Goal: Task Accomplishment & Management: Manage account settings

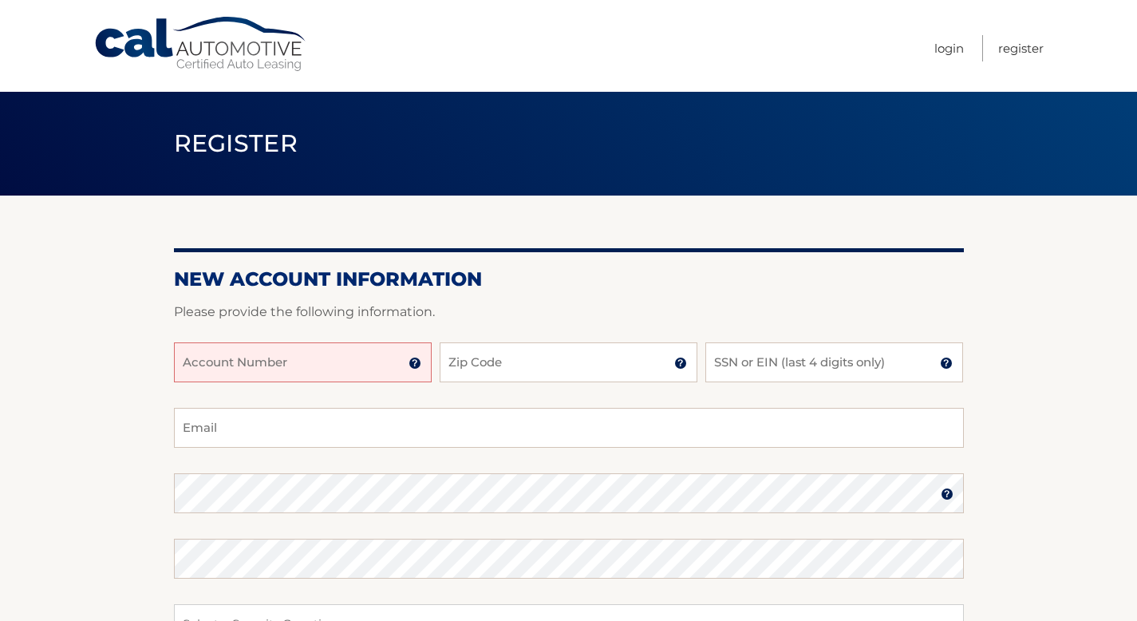
click at [381, 371] on input "Account Number" at bounding box center [303, 362] width 258 height 40
type input "44456008771"
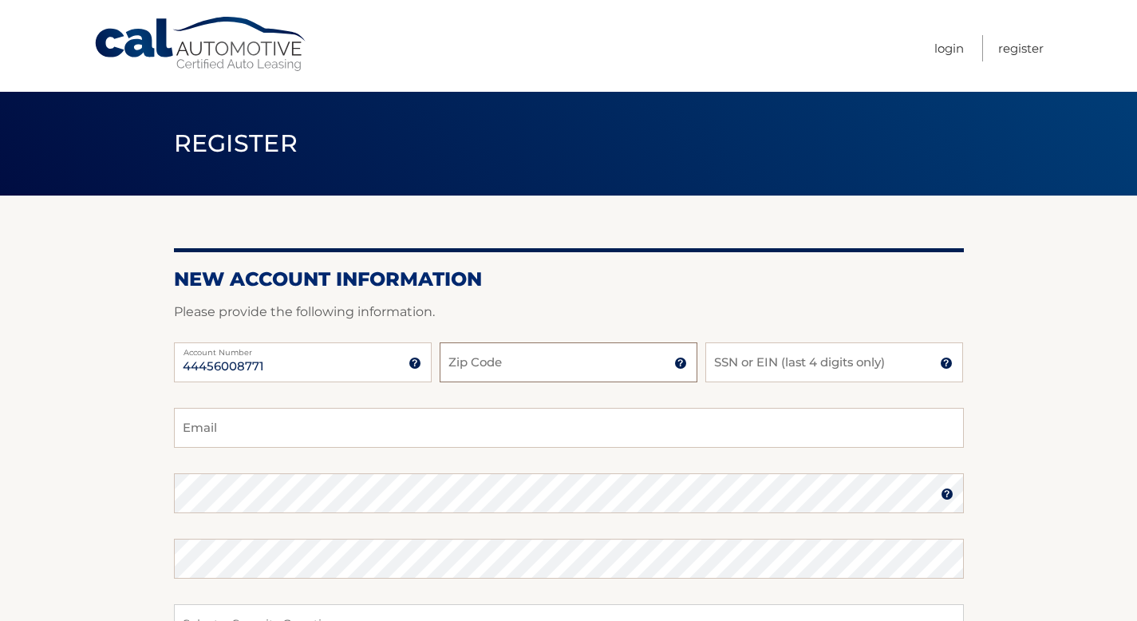
click at [550, 354] on input "Zip Code" at bounding box center [569, 362] width 258 height 40
type input "07094"
type input "e.sterling67@gmail.com"
click at [739, 371] on input "SSN or EIN (last 4 digits only)" at bounding box center [835, 362] width 258 height 40
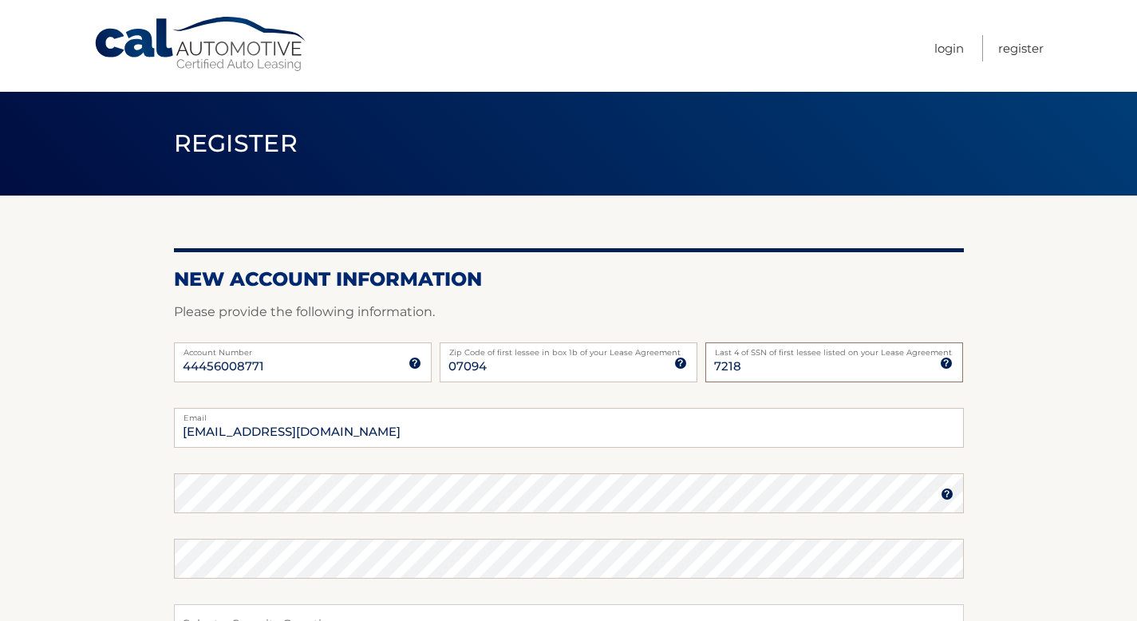
type input "7218"
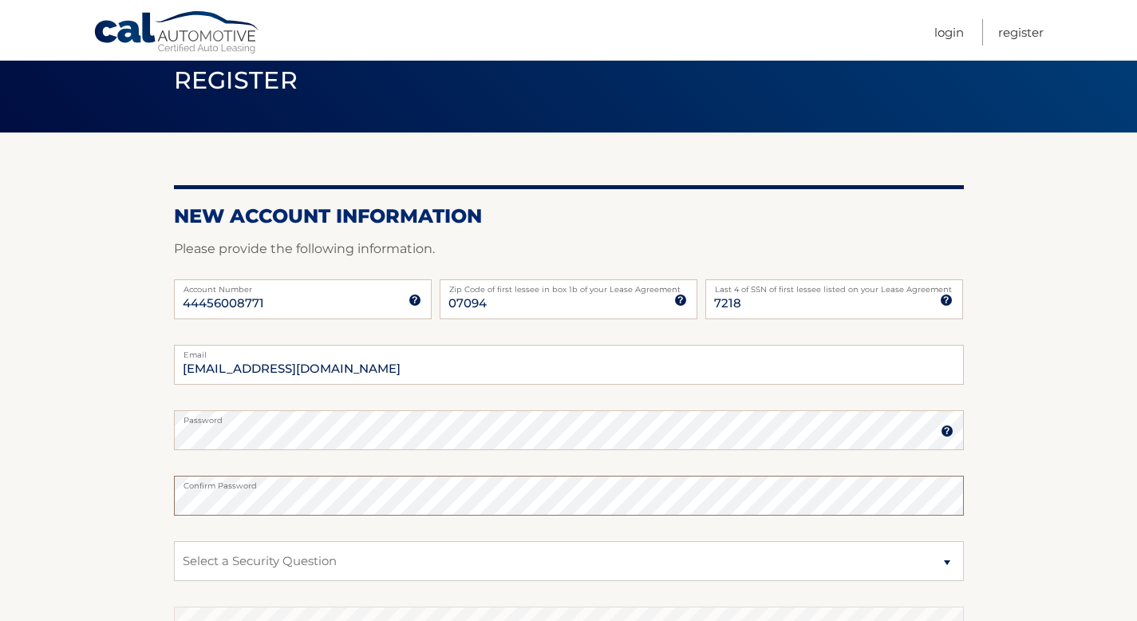
scroll to position [180, 0]
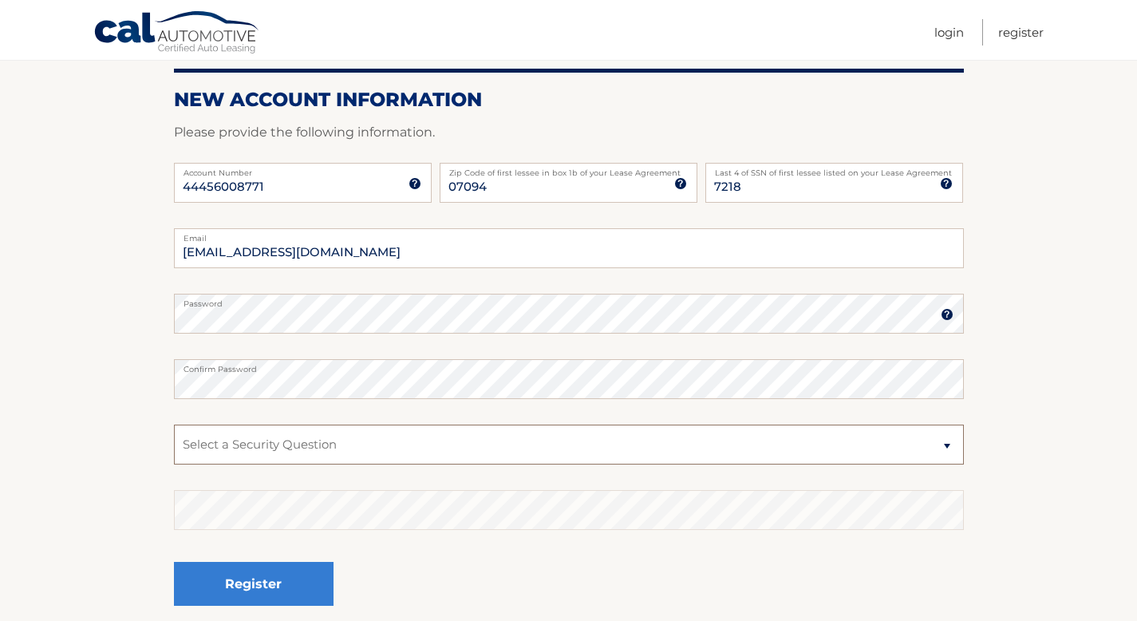
click at [395, 439] on select "Select a Security Question What was the name of your elementary school? What is…" at bounding box center [569, 445] width 790 height 40
select select "1"
click at [174, 425] on select "Select a Security Question What was the name of your elementary school? What is…" at bounding box center [569, 445] width 790 height 40
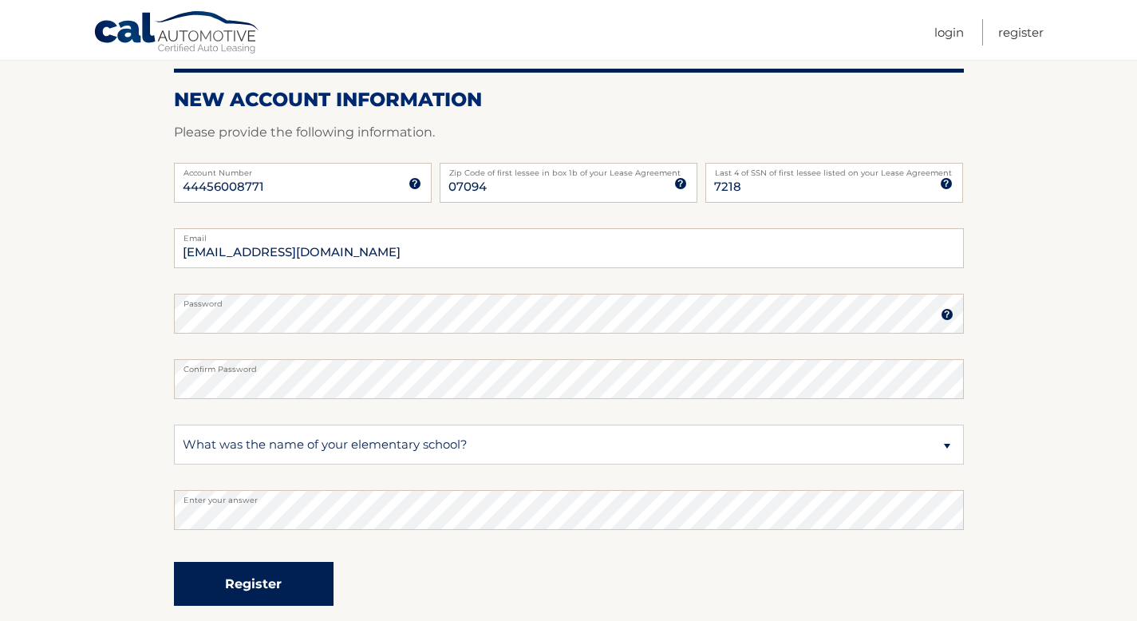
click at [271, 592] on button "Register" at bounding box center [254, 584] width 160 height 44
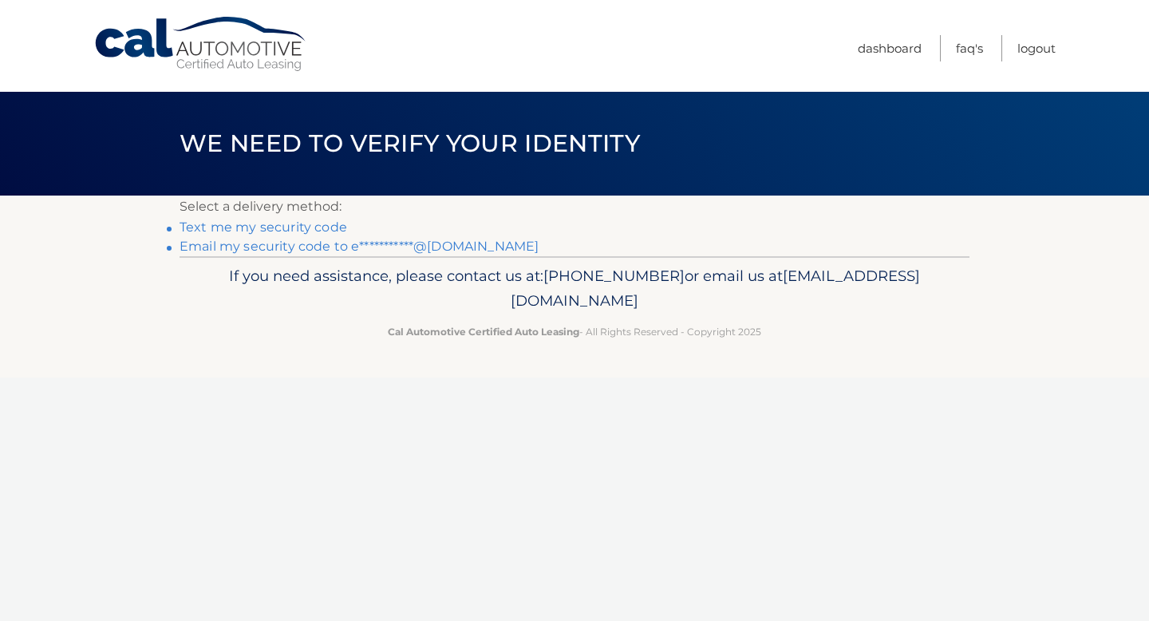
click at [291, 230] on link "Text me my security code" at bounding box center [264, 226] width 168 height 15
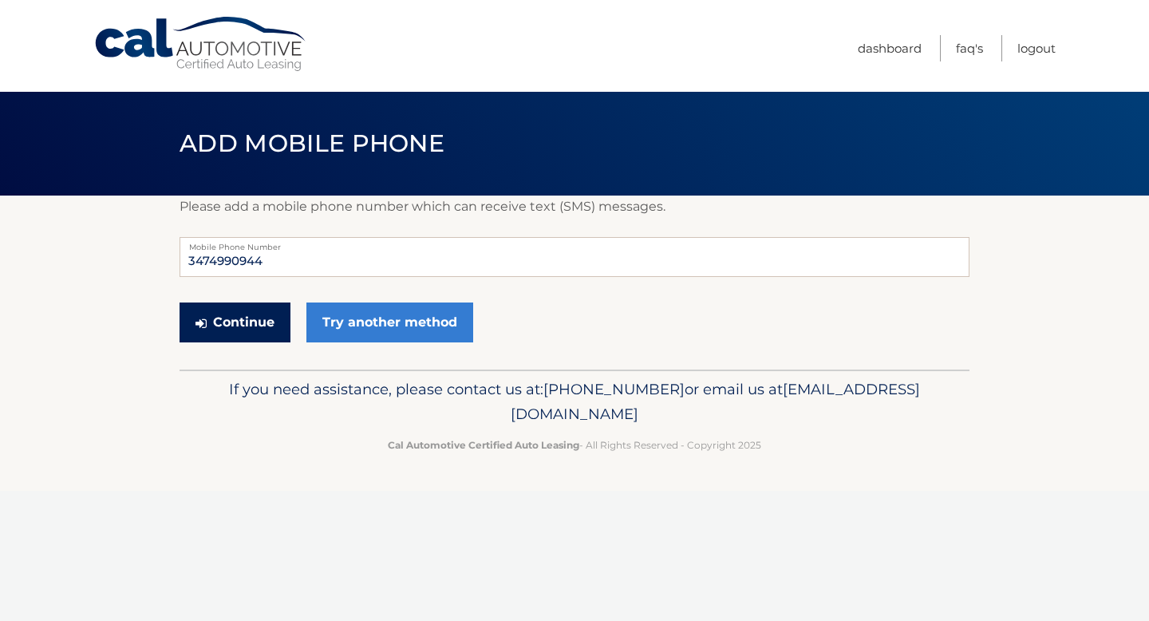
click at [258, 327] on button "Continue" at bounding box center [235, 322] width 111 height 40
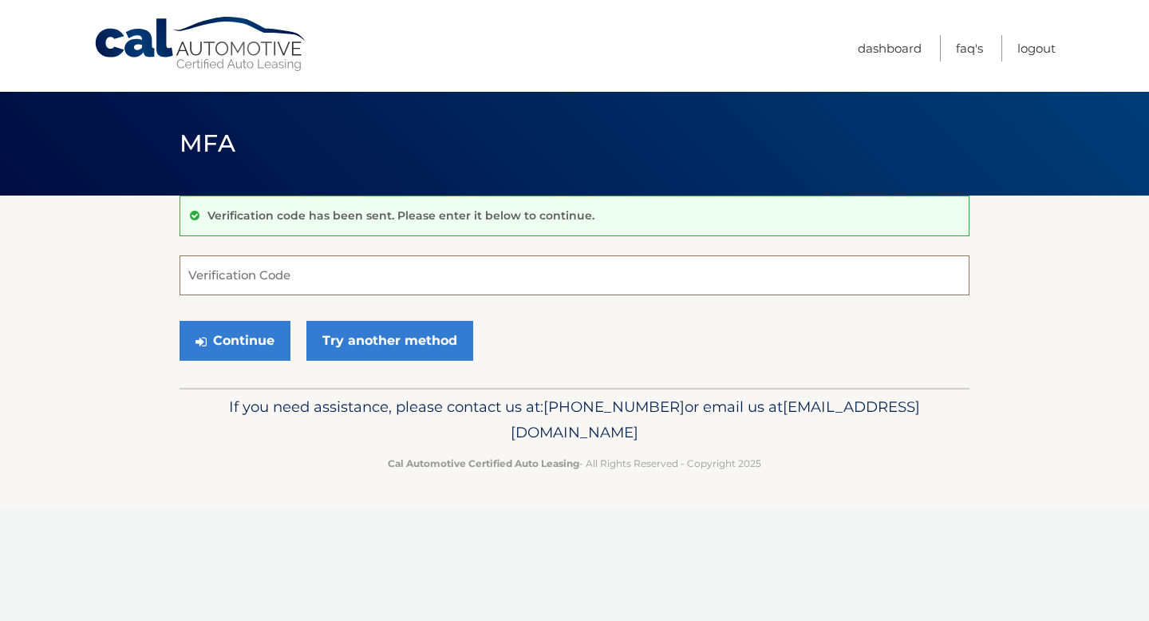
click at [446, 275] on input "Verification Code" at bounding box center [575, 275] width 790 height 40
type input "0"
type input "990179"
click at [235, 348] on button "Continue" at bounding box center [235, 341] width 111 height 40
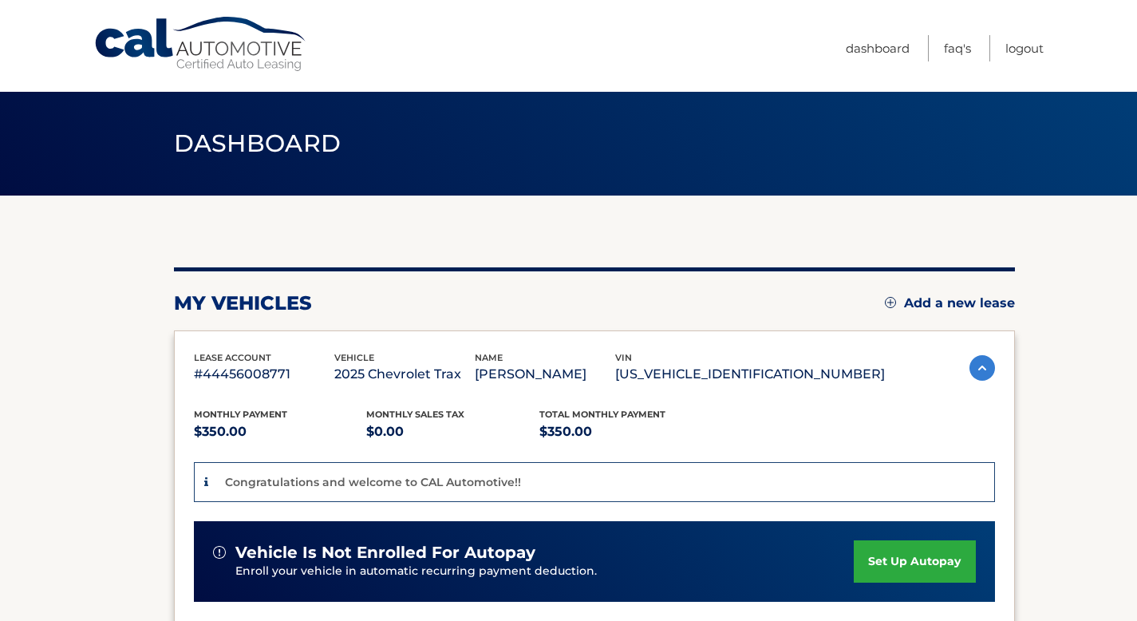
click at [888, 562] on link "set up autopay" at bounding box center [914, 561] width 121 height 42
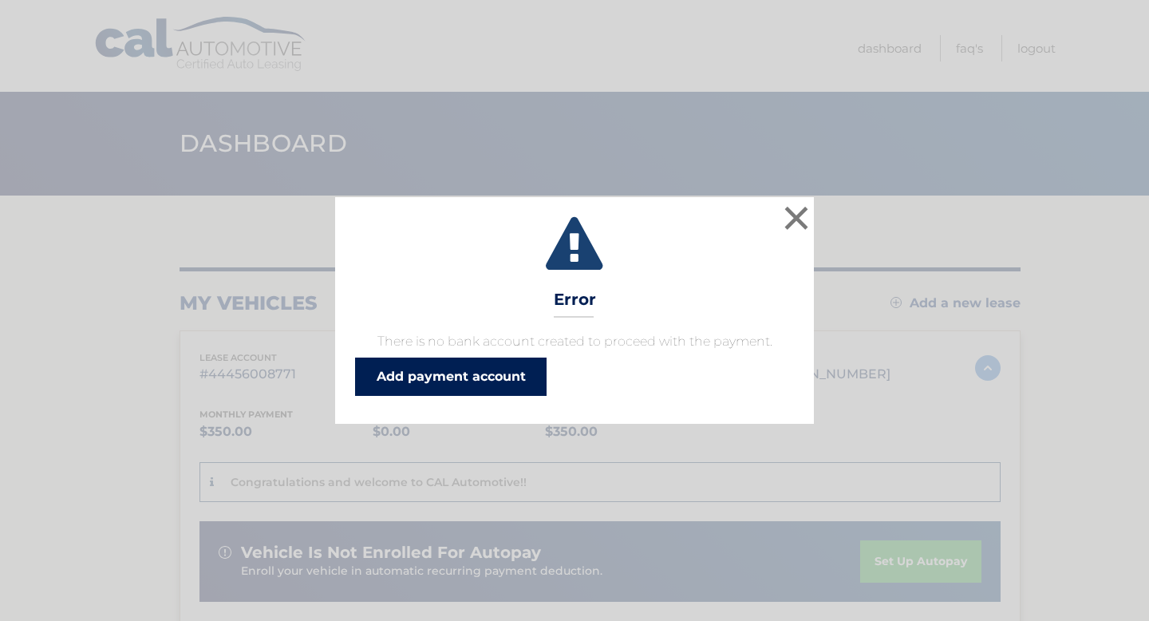
click at [463, 387] on link "Add payment account" at bounding box center [451, 377] width 192 height 38
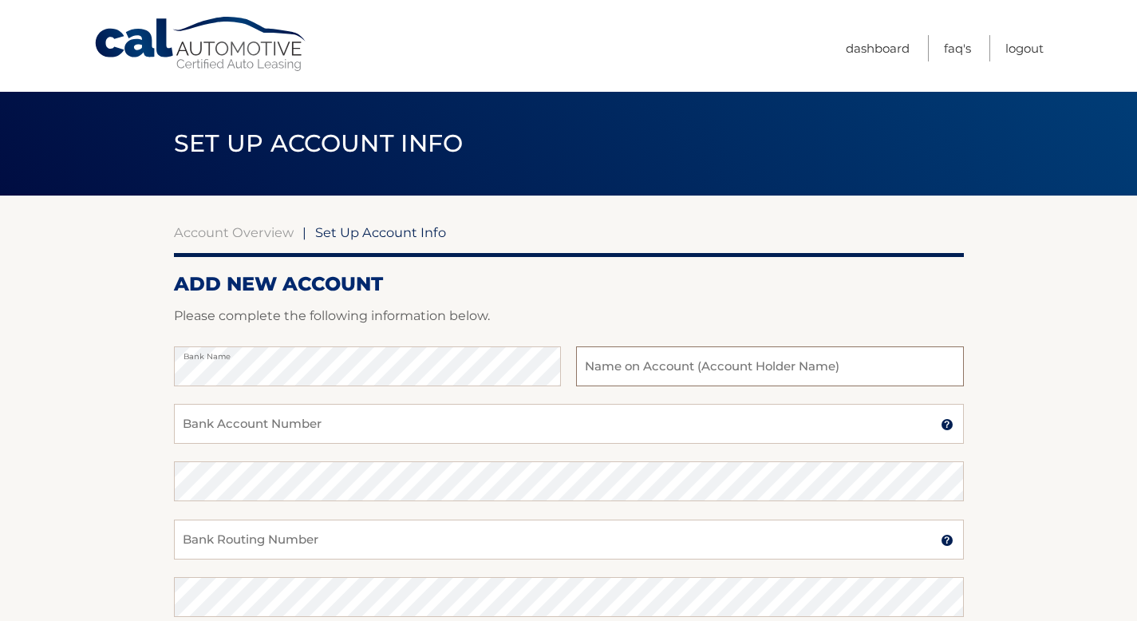
click at [816, 366] on input "text" at bounding box center [769, 366] width 387 height 40
type input "[PERSON_NAME]"
click at [675, 424] on input "Bank Account Number" at bounding box center [569, 424] width 790 height 40
type input "4463631246"
click at [502, 544] on input "Bank Routing Number" at bounding box center [569, 540] width 790 height 40
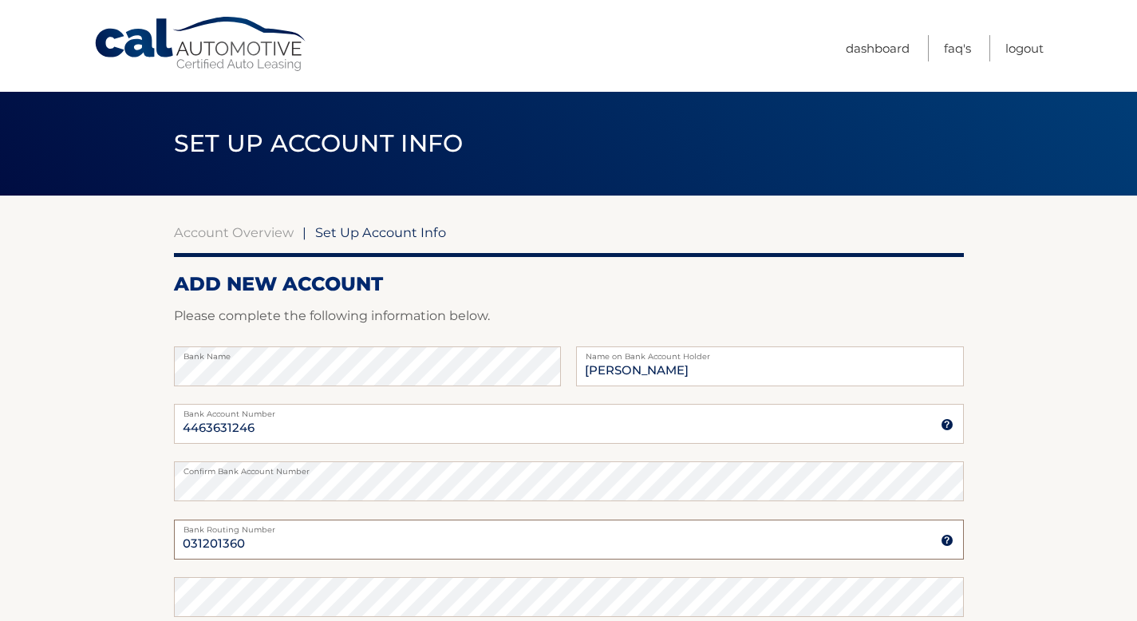
type input "031201360"
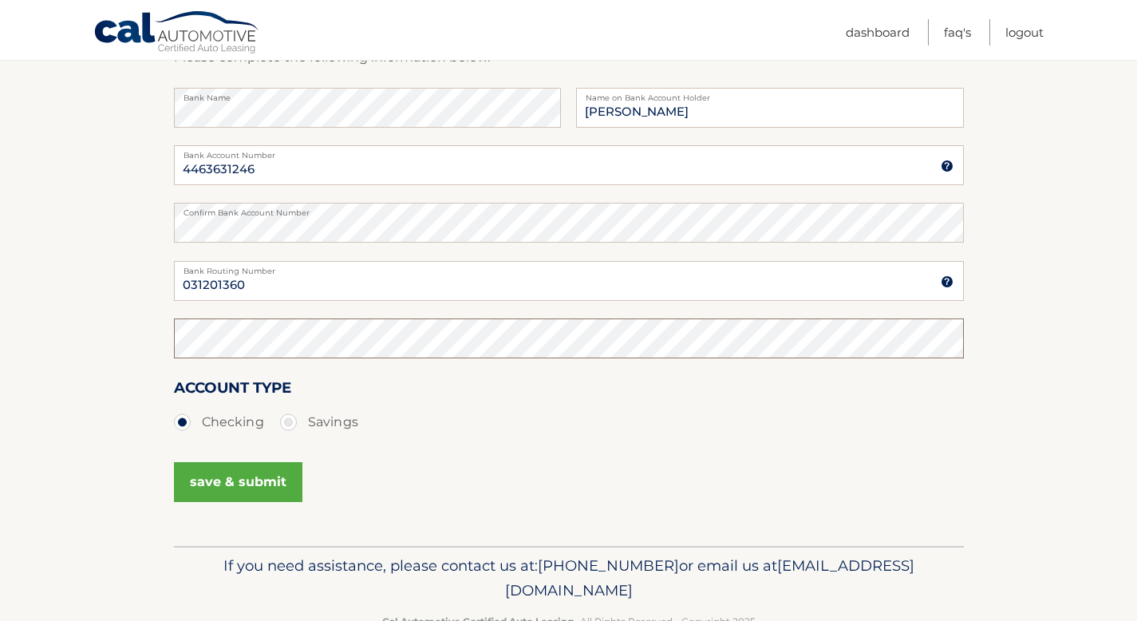
scroll to position [259, 0]
click at [272, 491] on button "save & submit" at bounding box center [238, 482] width 129 height 40
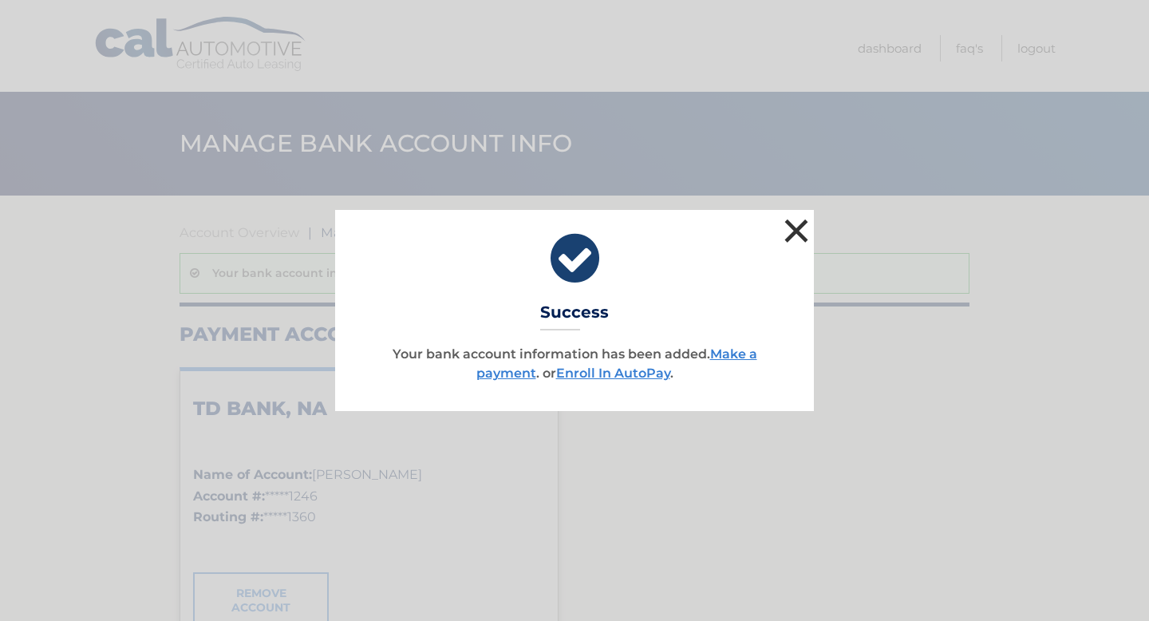
click at [806, 232] on button "×" at bounding box center [797, 231] width 32 height 32
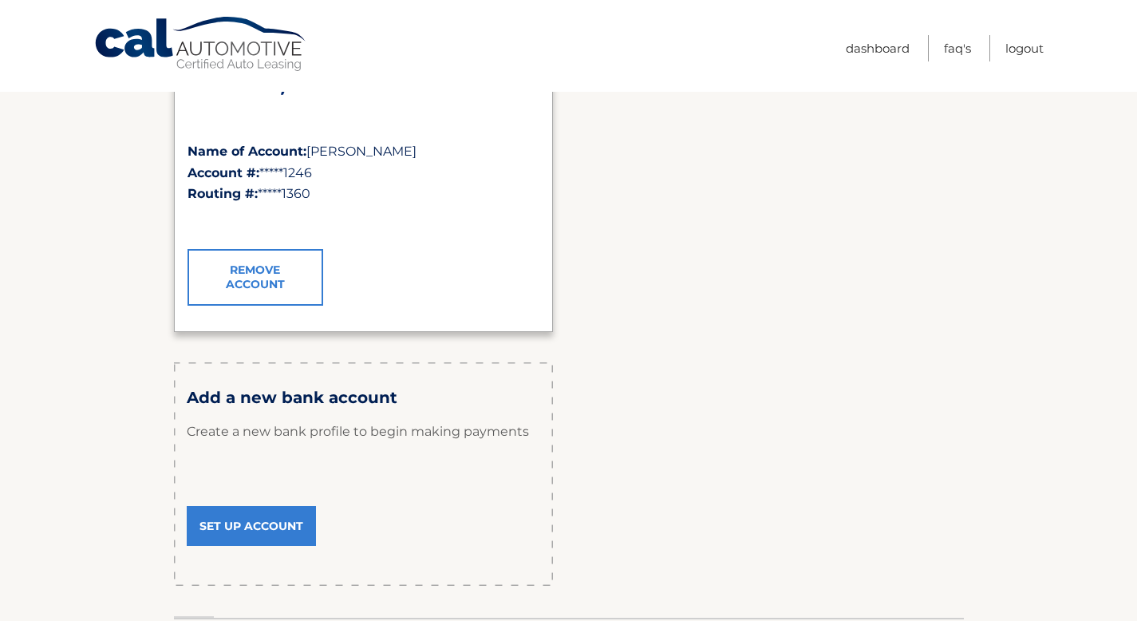
scroll to position [441, 0]
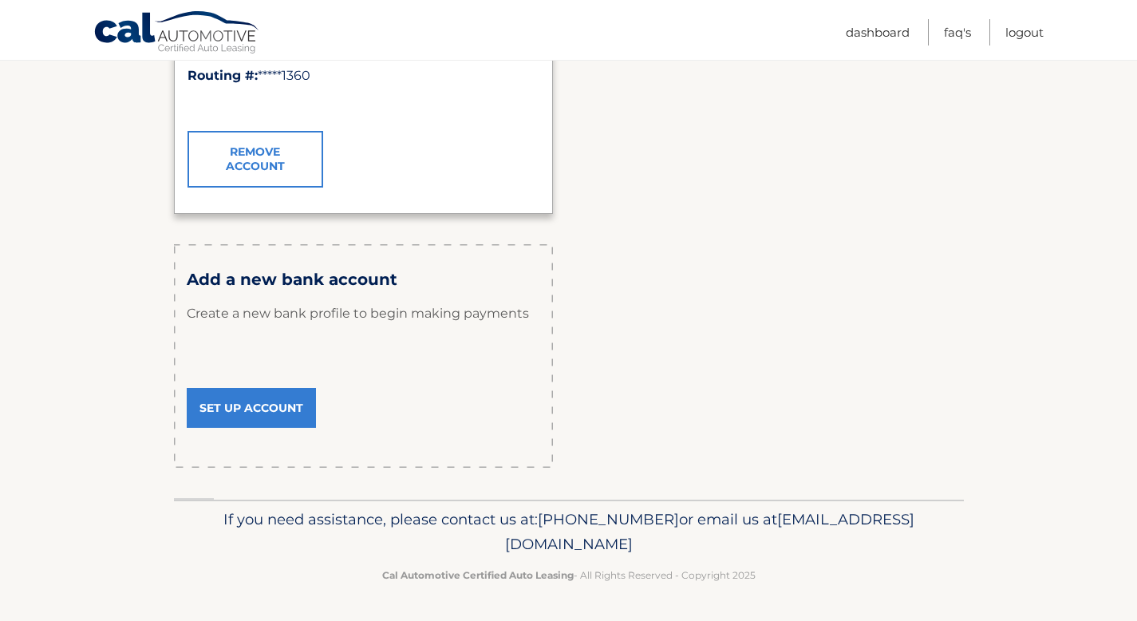
click at [597, 369] on div "Payment Accounts TD BANK, NA Name of Account: [PERSON_NAME] Account #: *****124…" at bounding box center [569, 174] width 790 height 587
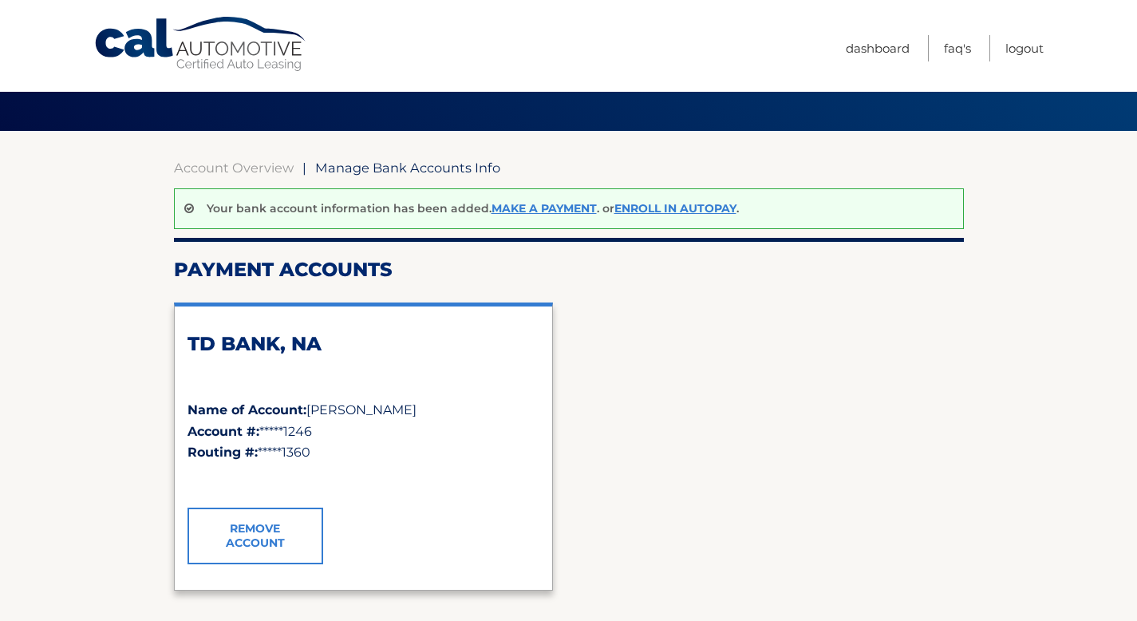
scroll to position [0, 0]
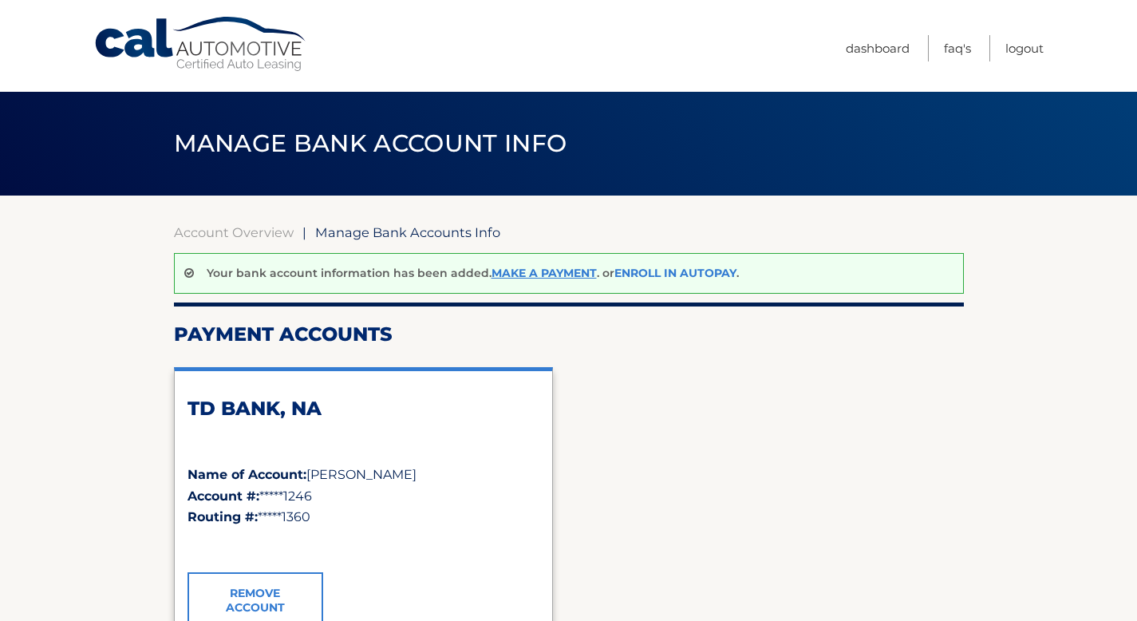
click at [659, 275] on link "Enroll In AutoPay" at bounding box center [676, 273] width 122 height 14
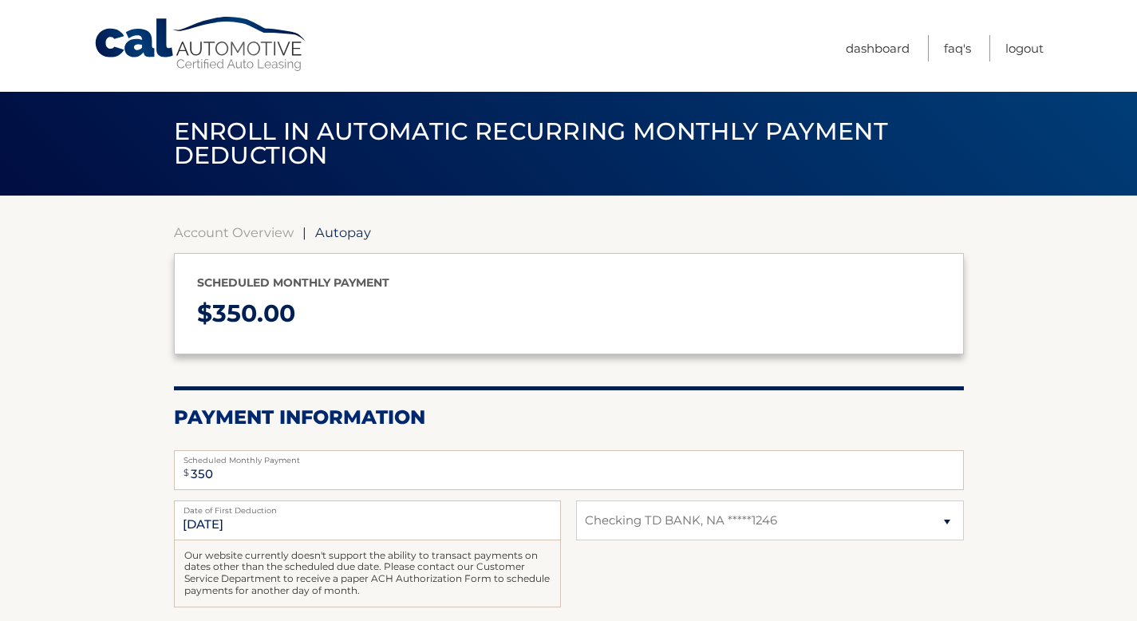
select select "MzcyMWJlN2YtNDc5OC00ZjA4LWJlNDYtY2Q0ZDhhMzg0YzIz"
click at [592, 422] on h2 "Payment Information" at bounding box center [569, 417] width 790 height 24
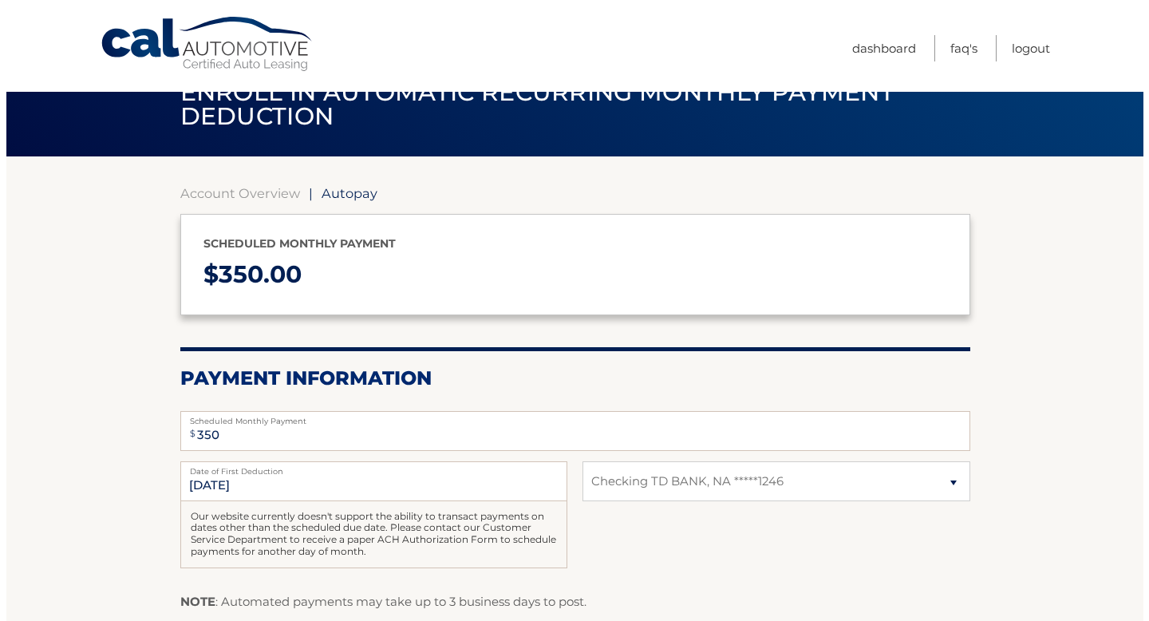
scroll to position [251, 0]
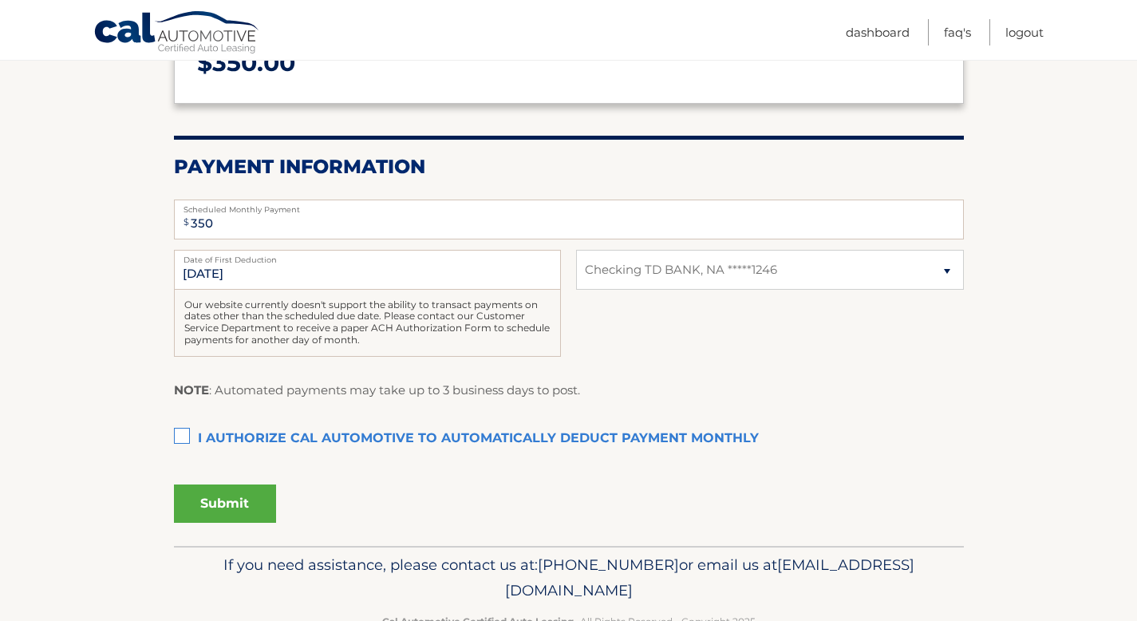
click at [176, 437] on label "I authorize cal automotive to automatically deduct payment monthly This checkbo…" at bounding box center [569, 439] width 790 height 32
click at [0, 0] on input "I authorize cal automotive to automatically deduct payment monthly This checkbo…" at bounding box center [0, 0] width 0 height 0
click at [218, 508] on button "Submit" at bounding box center [225, 503] width 102 height 38
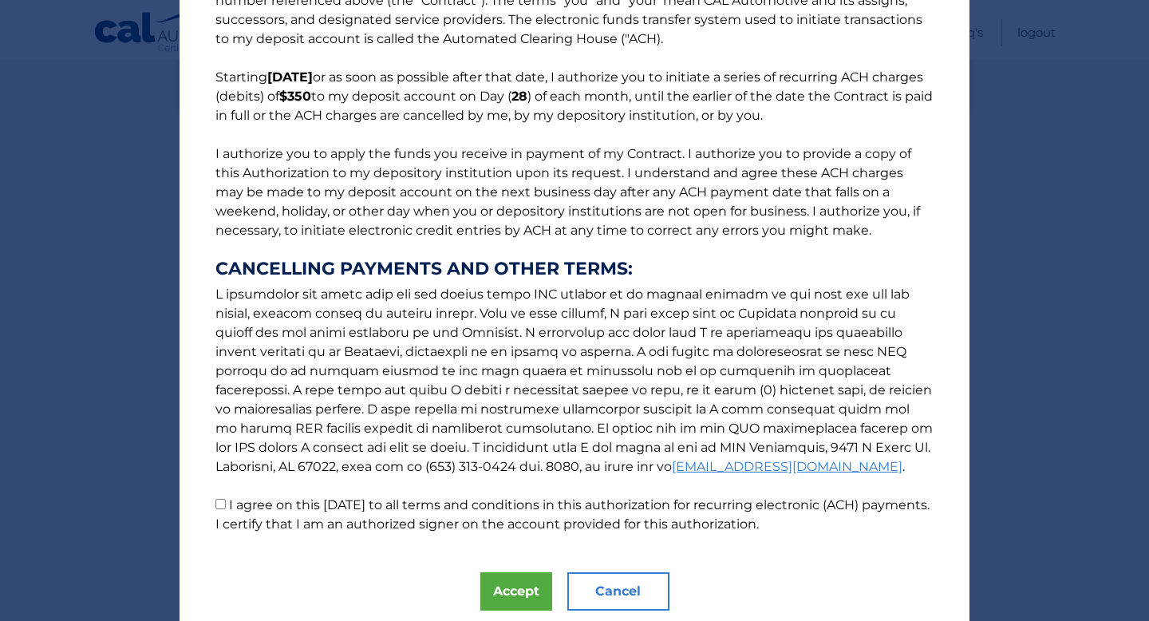
scroll to position [132, 0]
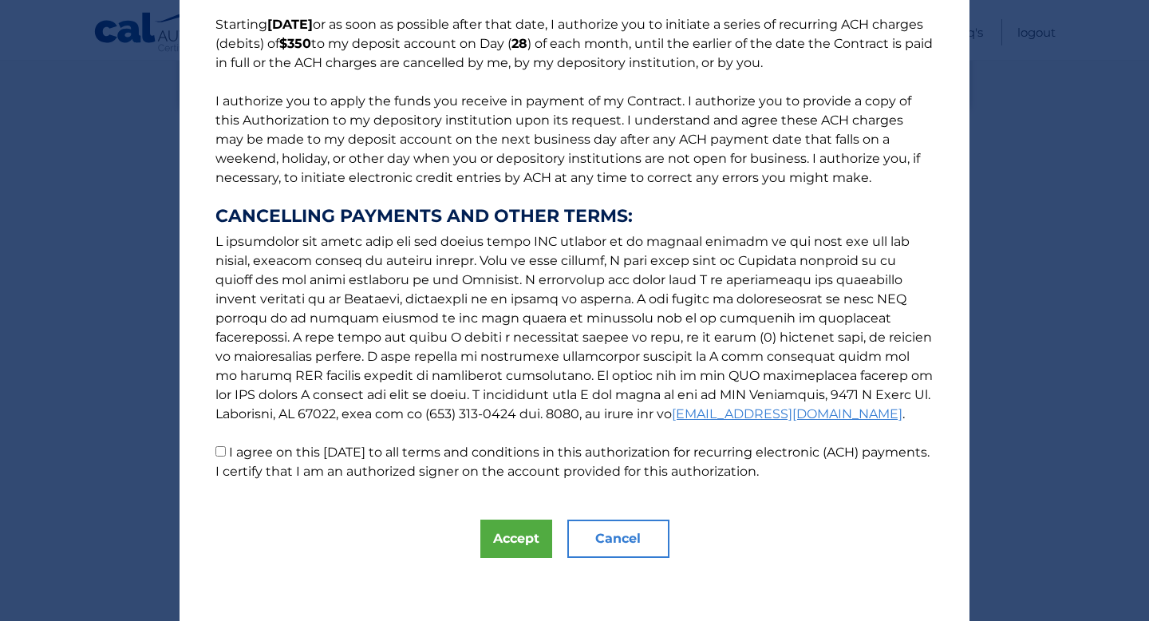
click at [217, 450] on input "I agree on this [DATE] to all terms and conditions in this authorization for re…" at bounding box center [221, 451] width 10 height 10
checkbox input "true"
click at [500, 528] on button "Accept" at bounding box center [516, 539] width 72 height 38
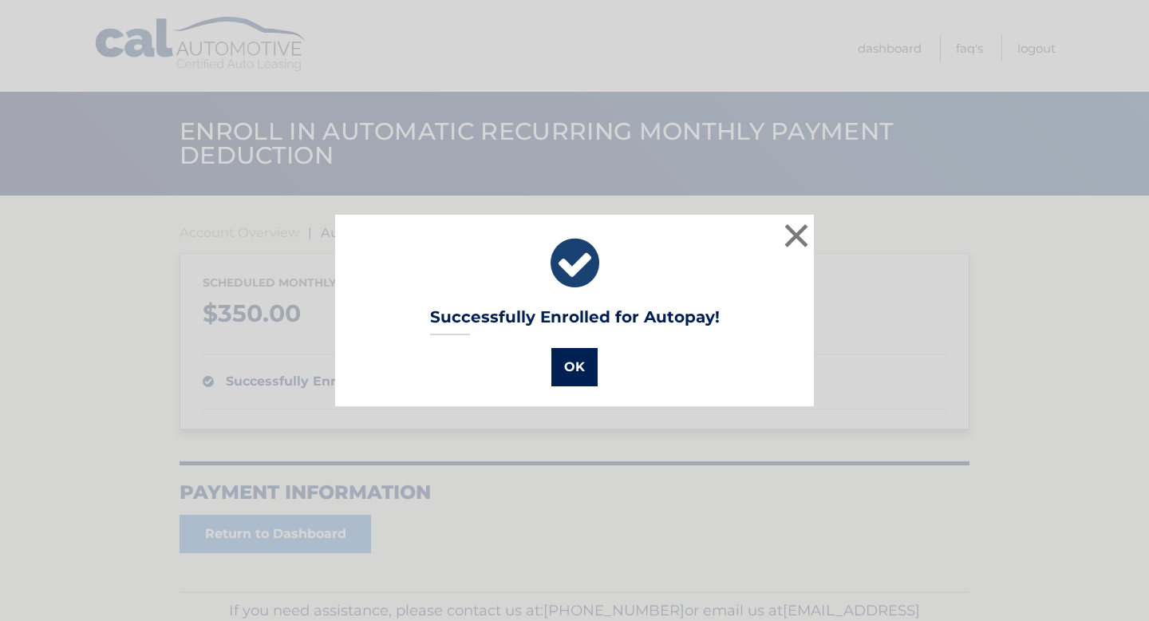
click at [583, 369] on button "OK" at bounding box center [575, 367] width 46 height 38
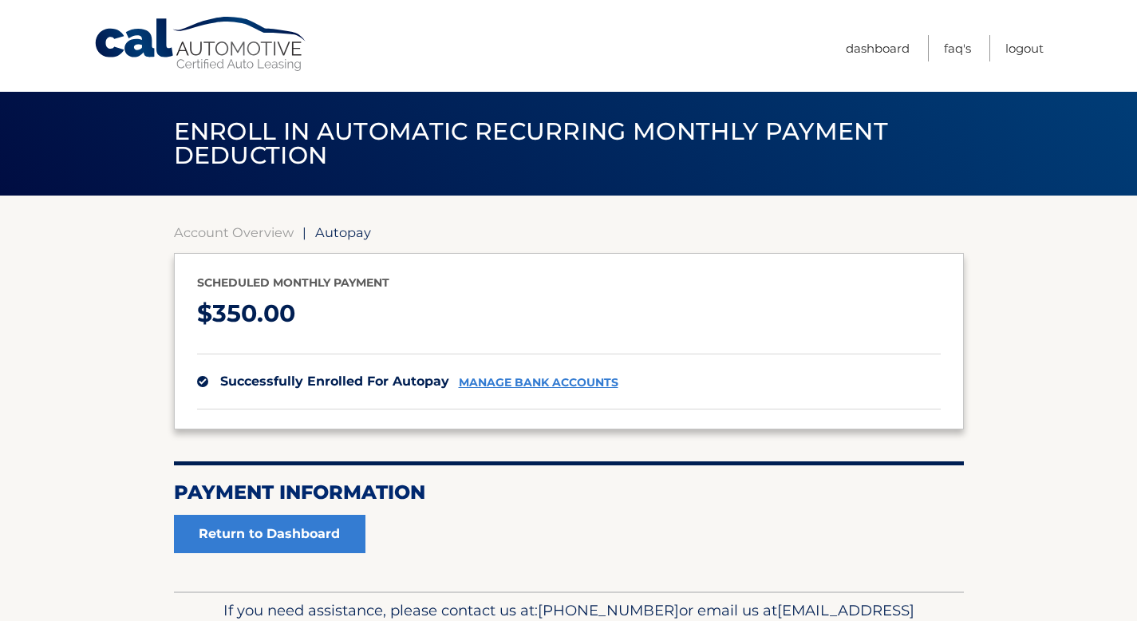
click at [527, 379] on link "manage bank accounts" at bounding box center [539, 383] width 160 height 14
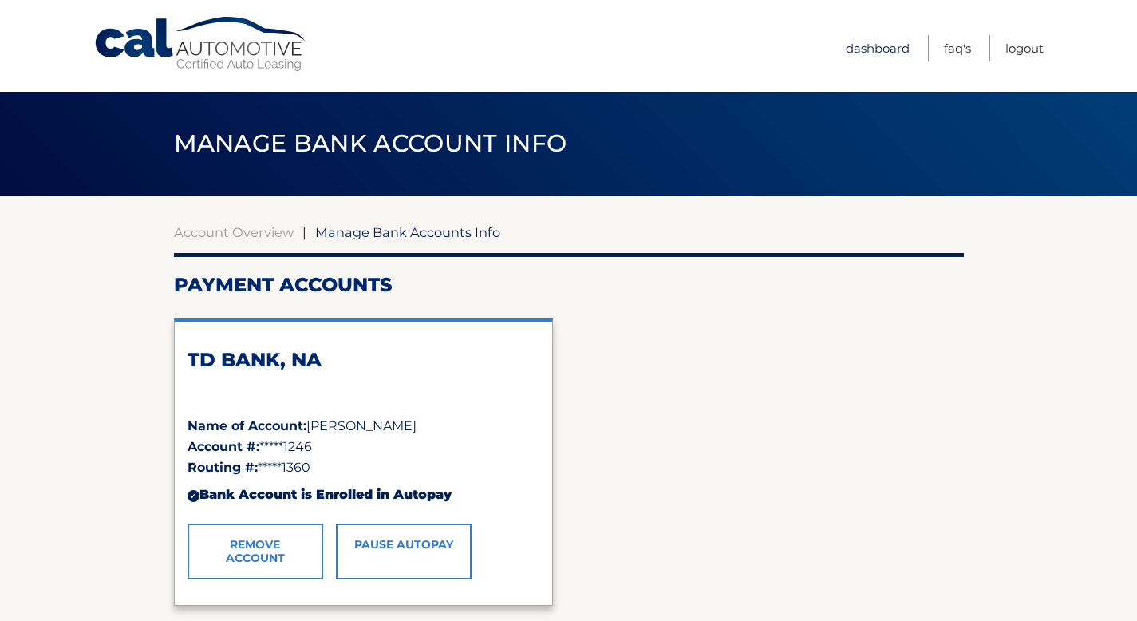
click at [876, 48] on link "Dashboard" at bounding box center [878, 48] width 64 height 26
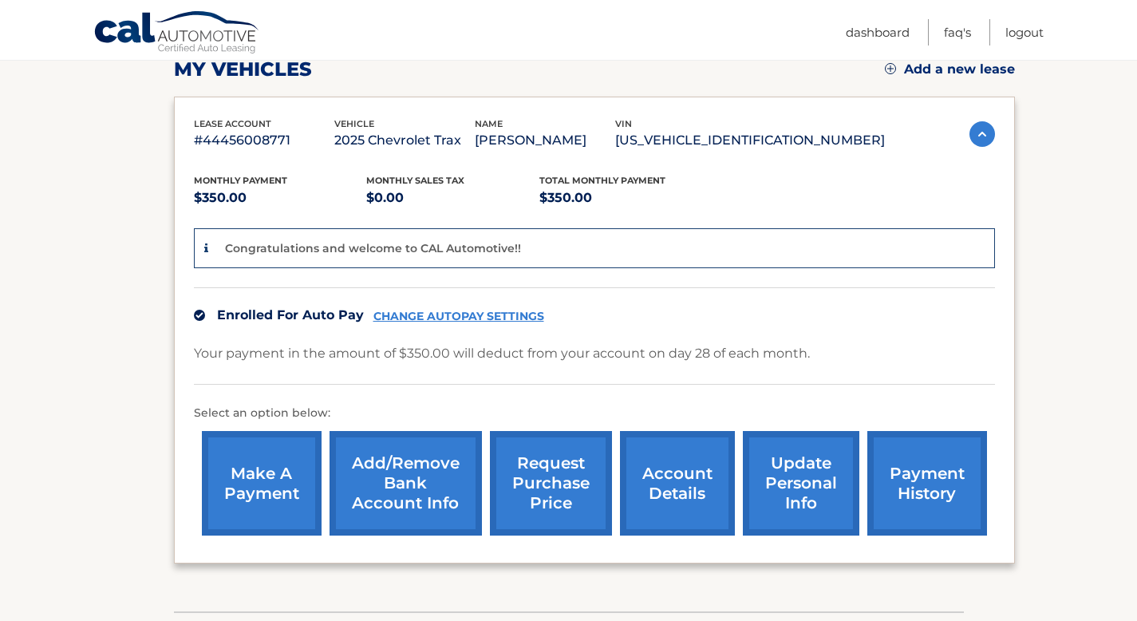
scroll to position [235, 0]
